Goal: Task Accomplishment & Management: Use online tool/utility

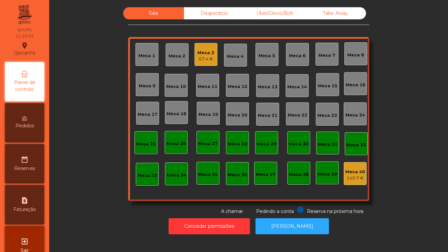
click at [210, 51] on div "Mesa 3" at bounding box center [205, 53] width 17 height 7
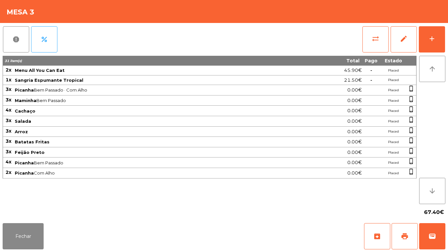
click at [31, 217] on div "67.40€" at bounding box center [224, 212] width 443 height 16
click at [31, 230] on button "Fechar" at bounding box center [23, 236] width 41 height 26
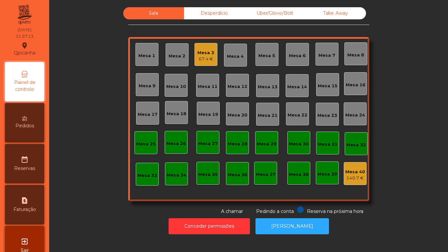
click at [79, 204] on div "Sala Desperdicio Uber/Glovo/Bolt Take Away Mesa 1 Mesa 2 Mesa 3 67.4 € Mesa 4 M…" at bounding box center [248, 111] width 381 height 208
click at [202, 54] on div "Mesa 3" at bounding box center [205, 53] width 17 height 7
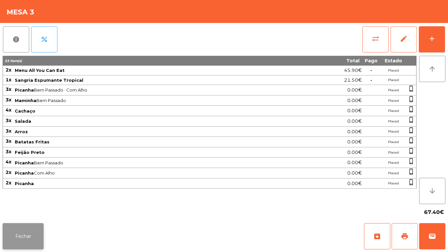
click at [37, 243] on button "Fechar" at bounding box center [23, 236] width 41 height 26
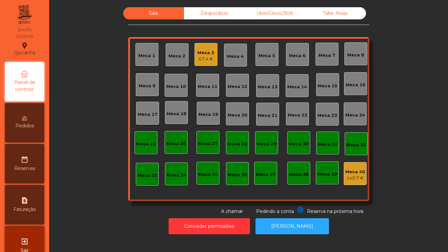
click at [211, 87] on div "Mesa 11" at bounding box center [208, 86] width 20 height 7
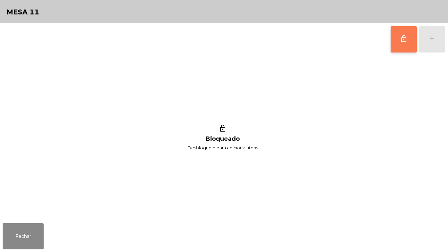
click at [392, 48] on button "lock_outline" at bounding box center [404, 39] width 26 height 26
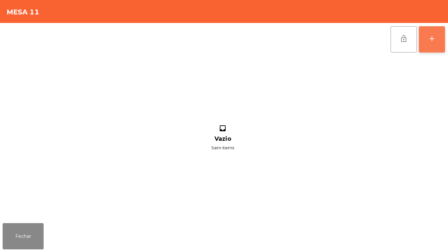
click at [428, 43] on button "add" at bounding box center [432, 39] width 26 height 26
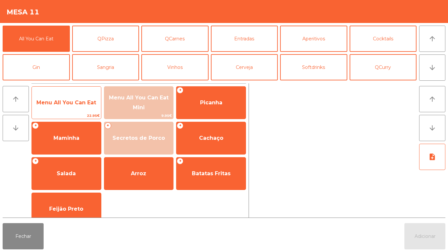
click at [84, 104] on span "Menu All You Can Eat" at bounding box center [66, 102] width 60 height 6
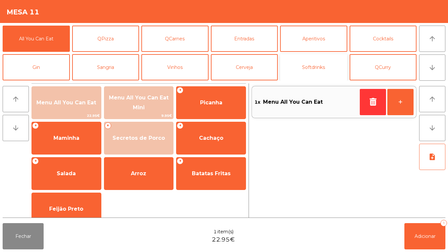
click at [307, 66] on button "Softdrinks" at bounding box center [313, 67] width 67 height 26
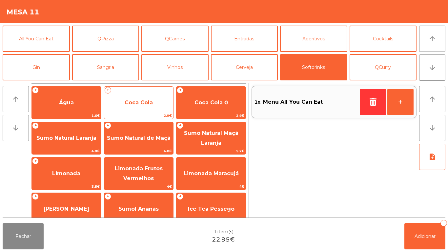
click at [159, 104] on span "Coca Cola" at bounding box center [138, 103] width 69 height 18
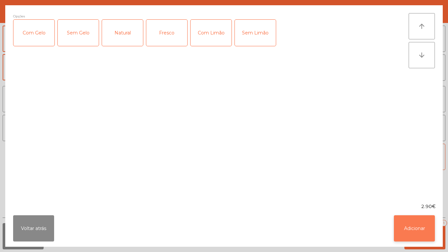
click at [410, 234] on button "Adicionar" at bounding box center [414, 228] width 41 height 26
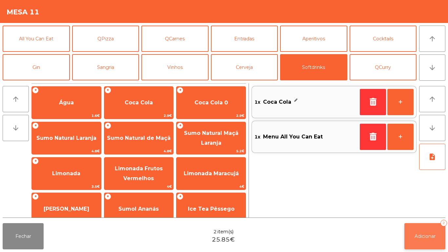
click at [430, 235] on span "Adicionar" at bounding box center [424, 236] width 21 height 6
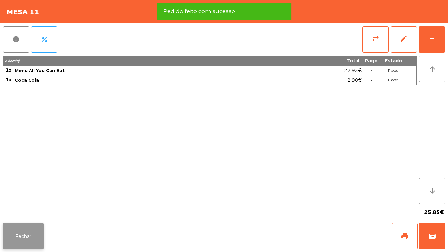
click at [42, 233] on button "Fechar" at bounding box center [23, 236] width 41 height 26
